Goal: Information Seeking & Learning: Check status

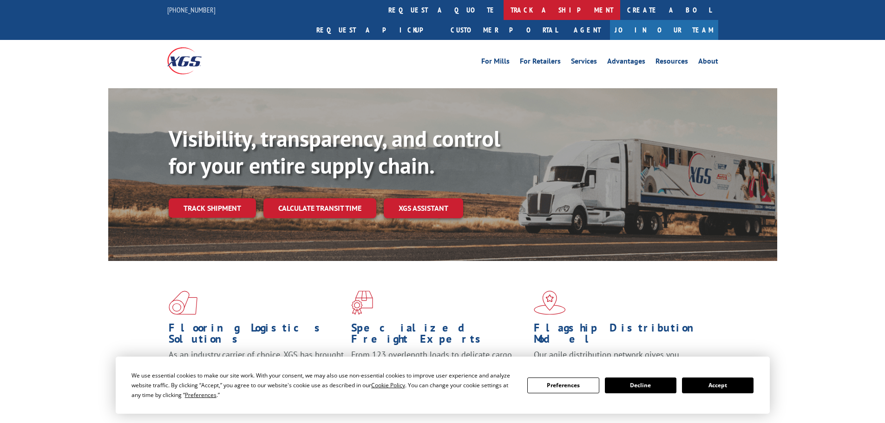
click at [503, 5] on link "track a shipment" at bounding box center [561, 10] width 117 height 20
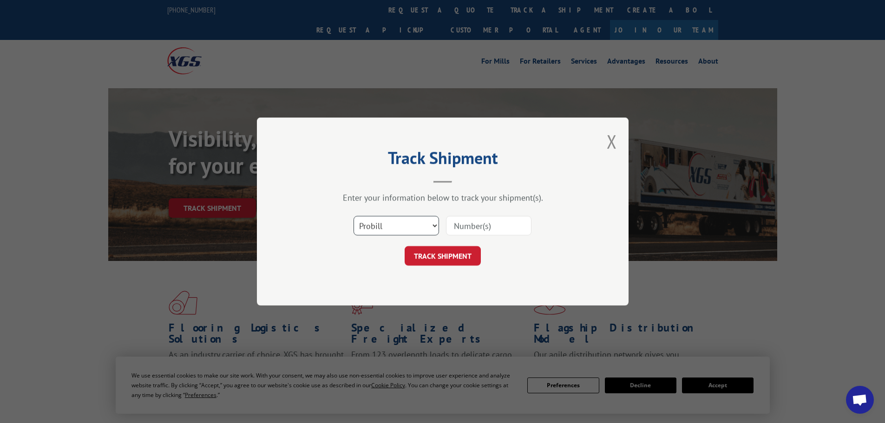
click at [430, 221] on select "Select category... Probill BOL PO" at bounding box center [395, 226] width 85 height 20
select select "po"
click at [353, 216] on select "Select category... Probill BOL PO" at bounding box center [395, 226] width 85 height 20
paste input "23517190"
type input "23517190"
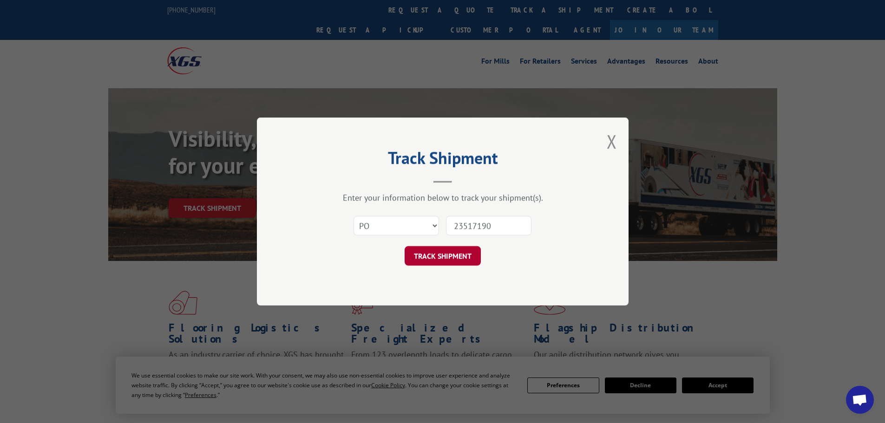
click at [450, 259] on button "TRACK SHIPMENT" at bounding box center [443, 256] width 76 height 20
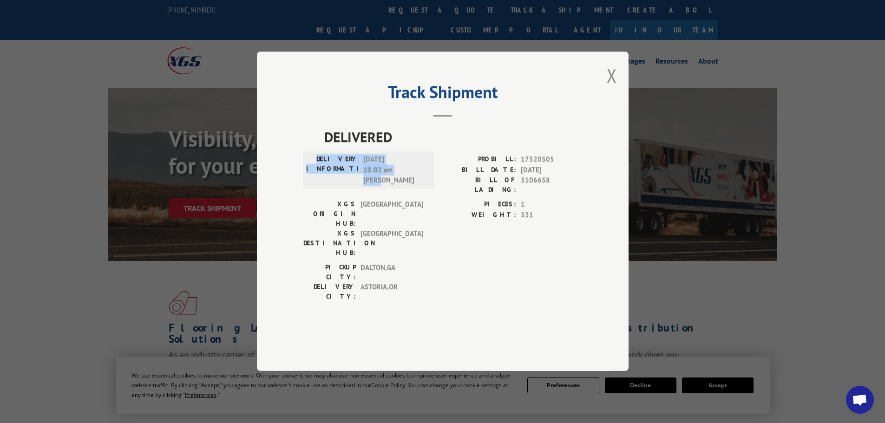
drag, startPoint x: 308, startPoint y: 184, endPoint x: 401, endPoint y: 205, distance: 95.3
click at [401, 186] on div "DELIVERY INFORMATION: [DATE] 11:02 am [PERSON_NAME]" at bounding box center [368, 171] width 125 height 32
copy div "DELIVERY INFORMATION: [DATE] 11:02 am [PERSON_NAME]"
click at [611, 88] on button "Close modal" at bounding box center [612, 75] width 10 height 25
